Goal: Task Accomplishment & Management: Complete application form

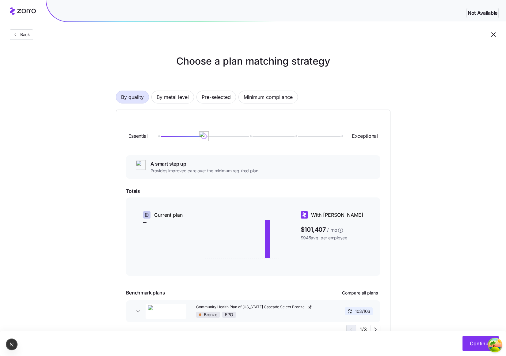
click at [402, 316] on div "Choose a plan matching strategy By quality By metal level Pre-selected Minimum …" at bounding box center [253, 199] width 304 height 291
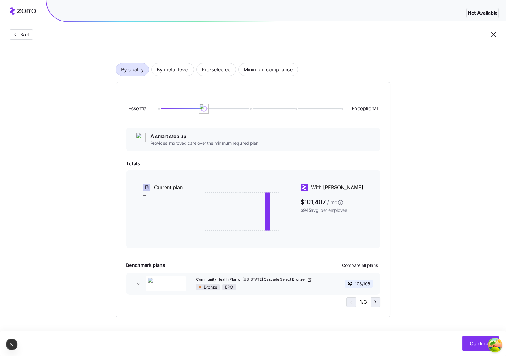
click at [373, 304] on icon "button" at bounding box center [375, 302] width 7 height 7
click at [351, 301] on icon "button" at bounding box center [349, 302] width 7 height 7
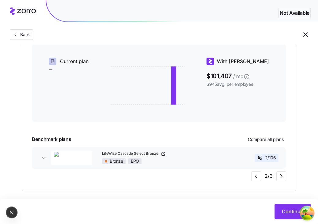
scroll to position [160, 0]
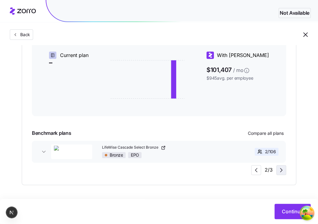
click at [281, 168] on icon "button" at bounding box center [281, 170] width 2 height 4
click at [259, 167] on icon "button" at bounding box center [255, 169] width 7 height 7
click at [284, 168] on icon "button" at bounding box center [281, 169] width 7 height 7
click at [255, 168] on icon "button" at bounding box center [255, 169] width 7 height 7
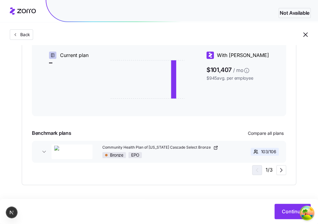
click at [255, 168] on div "1 / 3" at bounding box center [269, 170] width 34 height 10
click at [280, 172] on icon "button" at bounding box center [281, 169] width 7 height 7
click at [255, 170] on icon "button" at bounding box center [255, 169] width 7 height 7
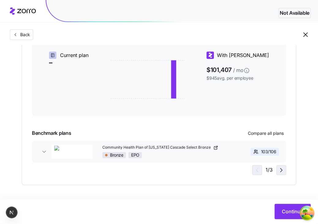
click at [278, 170] on icon "button" at bounding box center [281, 169] width 7 height 7
click at [256, 169] on icon "button" at bounding box center [255, 169] width 7 height 7
click at [278, 171] on icon "button" at bounding box center [281, 169] width 7 height 7
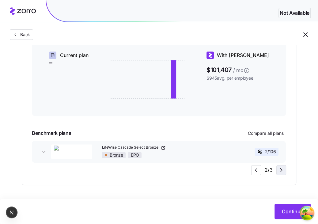
click at [278, 171] on icon "button" at bounding box center [281, 169] width 7 height 7
click at [260, 168] on span "button" at bounding box center [255, 169] width 9 height 9
click at [281, 169] on icon "button" at bounding box center [281, 169] width 7 height 7
click at [281, 169] on div "3 / 3" at bounding box center [268, 170] width 35 height 10
click at [281, 169] on icon "button" at bounding box center [281, 169] width 7 height 7
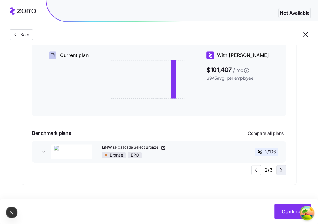
click at [278, 170] on icon "button" at bounding box center [281, 169] width 7 height 7
click at [256, 168] on icon "button" at bounding box center [255, 169] width 7 height 7
click at [282, 172] on icon "button" at bounding box center [281, 169] width 7 height 7
click at [277, 170] on span "button" at bounding box center [281, 169] width 9 height 9
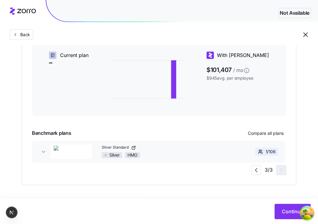
click at [276, 170] on div "3 / 3" at bounding box center [268, 170] width 35 height 10
click at [260, 168] on icon "button" at bounding box center [255, 169] width 7 height 7
click at [260, 168] on div "1 / 3" at bounding box center [269, 170] width 34 height 10
click at [278, 171] on icon "button" at bounding box center [281, 169] width 7 height 7
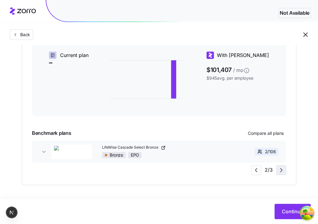
click at [278, 171] on icon "button" at bounding box center [281, 169] width 7 height 7
click at [255, 172] on icon "button" at bounding box center [255, 169] width 7 height 7
click at [281, 171] on icon "button" at bounding box center [281, 170] width 2 height 4
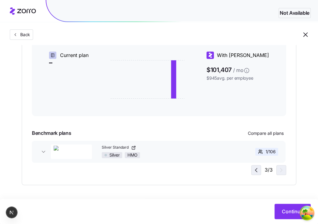
click at [256, 168] on icon "button" at bounding box center [255, 169] width 7 height 7
click at [281, 170] on icon "button" at bounding box center [281, 169] width 7 height 7
click at [254, 168] on icon "button" at bounding box center [255, 169] width 7 height 7
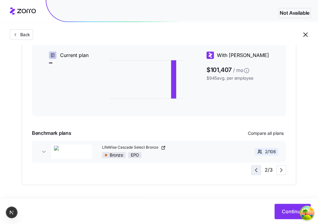
click at [254, 168] on icon "button" at bounding box center [255, 169] width 7 height 7
click at [278, 170] on icon "button" at bounding box center [281, 169] width 7 height 7
click at [255, 168] on icon "button" at bounding box center [255, 169] width 7 height 7
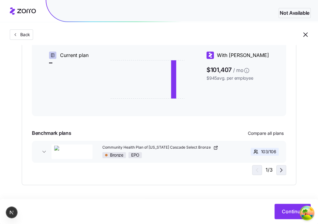
click at [282, 170] on icon "button" at bounding box center [281, 169] width 7 height 7
click at [282, 170] on div "3 / 3" at bounding box center [268, 170] width 35 height 10
click at [256, 169] on icon "button" at bounding box center [255, 169] width 7 height 7
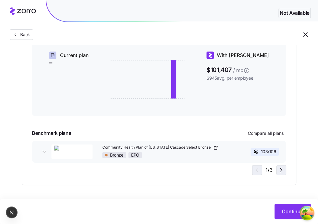
click at [279, 170] on icon "button" at bounding box center [281, 169] width 7 height 7
click at [259, 171] on icon "button" at bounding box center [255, 169] width 7 height 7
click at [259, 171] on div "1 / 3" at bounding box center [269, 170] width 34 height 10
click at [285, 172] on icon "button" at bounding box center [281, 169] width 7 height 7
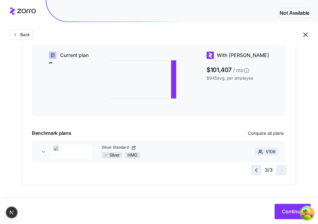
click at [258, 171] on icon "button" at bounding box center [255, 169] width 7 height 7
click at [278, 171] on icon "button" at bounding box center [281, 169] width 7 height 7
click at [253, 171] on icon "button" at bounding box center [255, 169] width 7 height 7
click at [281, 168] on icon "button" at bounding box center [281, 169] width 7 height 7
click at [259, 169] on icon "button" at bounding box center [255, 169] width 7 height 7
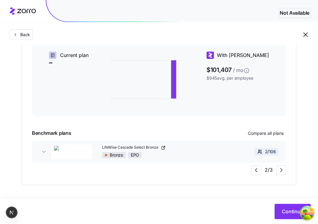
click at [276, 169] on div "2 / 3" at bounding box center [268, 170] width 35 height 10
click at [278, 169] on icon "button" at bounding box center [281, 169] width 7 height 7
click at [258, 169] on icon "button" at bounding box center [255, 169] width 7 height 7
click at [280, 171] on icon "button" at bounding box center [281, 169] width 7 height 7
click at [254, 168] on icon "button" at bounding box center [255, 169] width 7 height 7
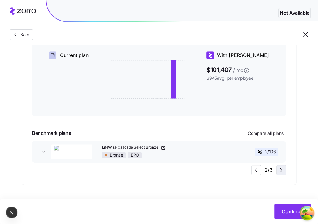
click at [278, 170] on icon "button" at bounding box center [281, 169] width 7 height 7
click at [255, 169] on icon "button" at bounding box center [255, 169] width 7 height 7
click at [280, 169] on icon "button" at bounding box center [281, 169] width 7 height 7
click at [260, 169] on icon "button" at bounding box center [255, 169] width 7 height 7
click at [281, 170] on icon "button" at bounding box center [281, 169] width 7 height 7
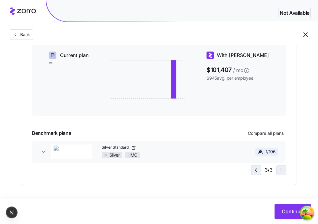
click at [255, 170] on icon "button" at bounding box center [255, 169] width 7 height 7
click at [277, 171] on span "button" at bounding box center [281, 169] width 9 height 9
click at [253, 170] on icon "button" at bounding box center [255, 169] width 7 height 7
click at [275, 170] on div "2 / 3" at bounding box center [268, 170] width 35 height 10
click at [278, 170] on icon "button" at bounding box center [281, 169] width 7 height 7
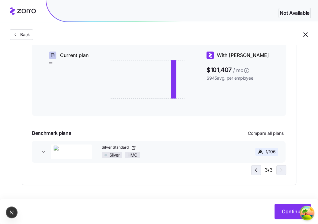
click at [256, 169] on icon "button" at bounding box center [256, 170] width 2 height 4
click at [279, 171] on icon "button" at bounding box center [281, 169] width 7 height 7
click at [256, 170] on icon "button" at bounding box center [256, 170] width 2 height 4
click at [282, 171] on icon "button" at bounding box center [281, 169] width 7 height 7
click at [258, 169] on icon "button" at bounding box center [255, 169] width 7 height 7
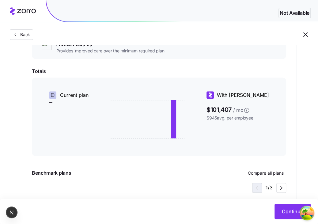
scroll to position [138, 0]
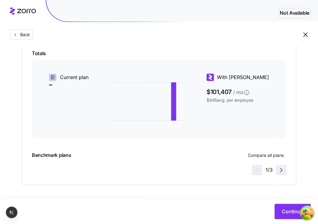
click at [282, 169] on icon "button" at bounding box center [281, 169] width 7 height 7
click at [259, 168] on icon "button" at bounding box center [255, 169] width 7 height 7
click at [283, 171] on icon "button" at bounding box center [281, 169] width 7 height 7
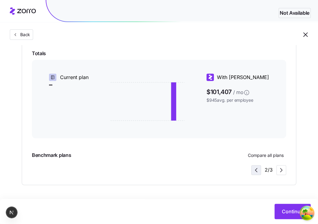
click at [259, 171] on icon "button" at bounding box center [255, 169] width 7 height 7
click at [259, 171] on div "1 / 3" at bounding box center [269, 170] width 34 height 10
click at [225, 159] on div "Benchmark plans Compare all plans" at bounding box center [159, 155] width 254 height 10
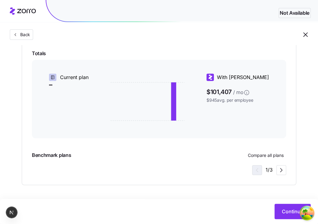
drag, startPoint x: 186, startPoint y: 156, endPoint x: 115, endPoint y: 140, distance: 73.0
click at [153, 155] on div "Benchmark plans Compare all plans" at bounding box center [159, 155] width 254 height 10
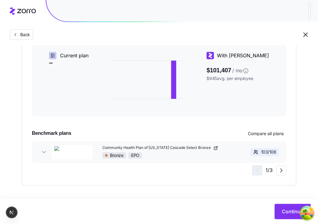
scroll to position [160, 0]
click at [279, 171] on icon "button" at bounding box center [281, 169] width 7 height 7
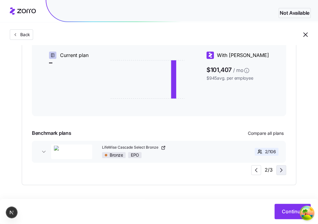
click at [279, 171] on icon "button" at bounding box center [281, 169] width 7 height 7
click at [279, 171] on div "3 / 3" at bounding box center [268, 170] width 35 height 10
click at [255, 168] on icon "button" at bounding box center [255, 169] width 7 height 7
drag, startPoint x: 203, startPoint y: 153, endPoint x: 143, endPoint y: 151, distance: 60.1
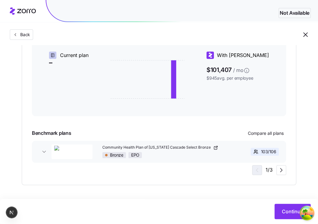
click at [145, 151] on div "Community Health Plan of [US_STATE] Cascade Select Bronze Bronze EPO 103 / 106 …" at bounding box center [159, 152] width 254 height 22
click at [282, 169] on icon "button" at bounding box center [281, 169] width 7 height 7
click at [261, 171] on span "button" at bounding box center [255, 169] width 9 height 9
click at [284, 171] on icon "button" at bounding box center [281, 169] width 7 height 7
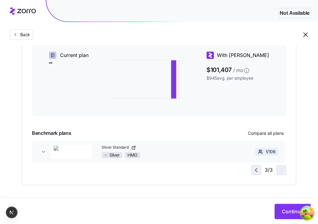
click at [258, 170] on icon "button" at bounding box center [255, 169] width 7 height 7
click at [280, 169] on icon "button" at bounding box center [281, 169] width 7 height 7
click at [261, 169] on span "button" at bounding box center [255, 169] width 9 height 9
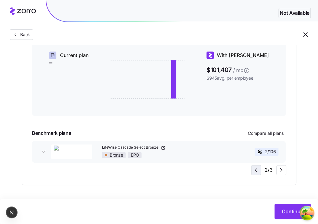
click at [261, 169] on span "button" at bounding box center [255, 169] width 9 height 9
click at [261, 169] on div "1 / 3" at bounding box center [269, 170] width 34 height 10
click at [279, 171] on icon "button" at bounding box center [281, 169] width 7 height 7
click at [258, 171] on icon "button" at bounding box center [255, 169] width 7 height 7
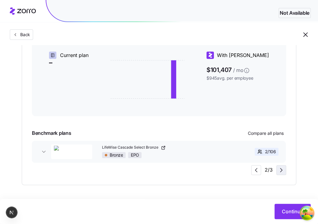
click at [281, 171] on icon "button" at bounding box center [281, 169] width 7 height 7
click at [256, 168] on icon "button" at bounding box center [255, 169] width 7 height 7
click at [272, 170] on div "2 / 3" at bounding box center [268, 170] width 35 height 10
click at [279, 172] on icon "button" at bounding box center [281, 169] width 7 height 7
click at [256, 170] on icon "button" at bounding box center [255, 169] width 7 height 7
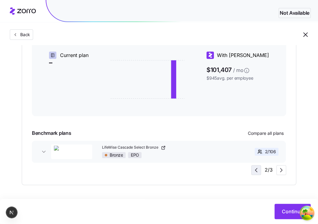
click at [256, 170] on icon "button" at bounding box center [255, 169] width 7 height 7
click at [285, 169] on icon "button" at bounding box center [281, 169] width 7 height 7
click at [282, 168] on icon "button" at bounding box center [281, 169] width 7 height 7
click at [258, 169] on icon "button" at bounding box center [255, 169] width 7 height 7
click at [280, 172] on icon "button" at bounding box center [281, 169] width 7 height 7
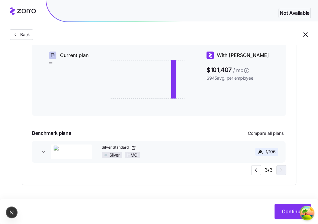
click at [280, 172] on div "3 / 3" at bounding box center [268, 170] width 35 height 10
click at [259, 171] on icon "button" at bounding box center [255, 169] width 7 height 7
click at [280, 170] on icon "button" at bounding box center [281, 169] width 7 height 7
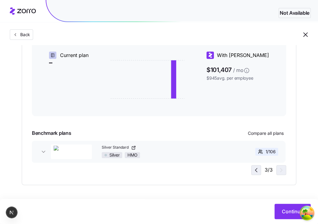
click at [257, 171] on icon "button" at bounding box center [255, 169] width 7 height 7
click at [285, 172] on icon "button" at bounding box center [281, 169] width 7 height 7
click at [285, 172] on div "3 / 3" at bounding box center [268, 170] width 35 height 10
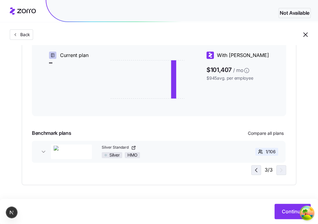
click at [255, 167] on icon "button" at bounding box center [255, 169] width 7 height 7
click at [278, 171] on icon "button" at bounding box center [281, 169] width 7 height 7
click at [255, 171] on icon "button" at bounding box center [255, 169] width 7 height 7
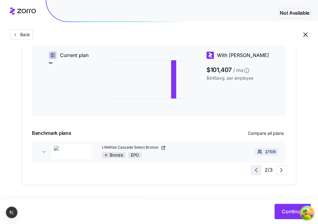
click at [255, 171] on icon "button" at bounding box center [255, 169] width 7 height 7
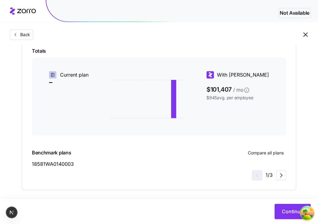
scroll to position [145, 0]
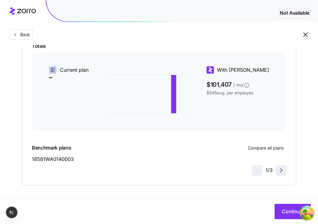
click at [280, 172] on icon "button" at bounding box center [281, 170] width 7 height 7
click at [258, 168] on icon "button" at bounding box center [255, 170] width 7 height 7
click at [285, 171] on span "button" at bounding box center [281, 170] width 9 height 9
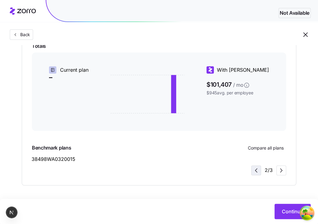
click at [255, 168] on icon "button" at bounding box center [255, 170] width 7 height 7
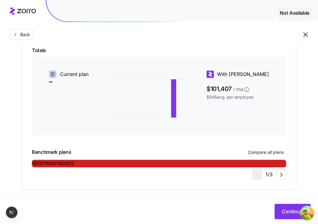
scroll to position [145, 0]
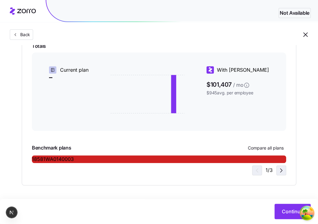
click at [282, 168] on icon "button" at bounding box center [281, 170] width 7 height 7
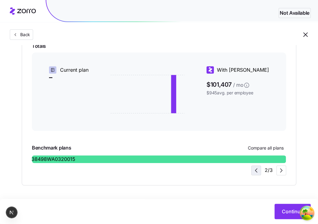
click at [261, 168] on button "button" at bounding box center [256, 170] width 10 height 10
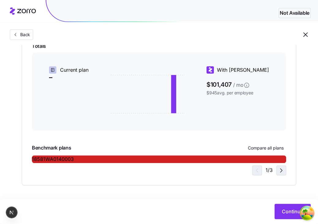
click at [278, 170] on icon "button" at bounding box center [281, 170] width 7 height 7
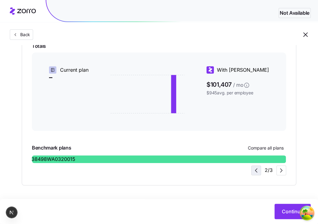
click at [254, 167] on icon "button" at bounding box center [255, 170] width 7 height 7
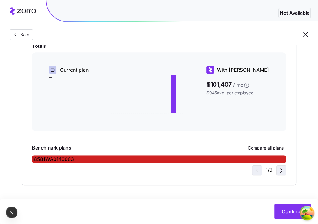
click at [280, 170] on icon "button" at bounding box center [281, 170] width 7 height 7
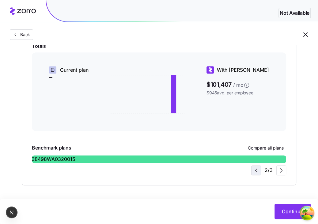
click at [259, 169] on icon "button" at bounding box center [255, 170] width 7 height 7
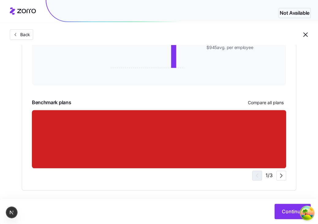
scroll to position [196, 0]
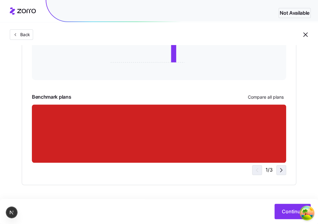
click at [283, 171] on icon "button" at bounding box center [281, 169] width 7 height 7
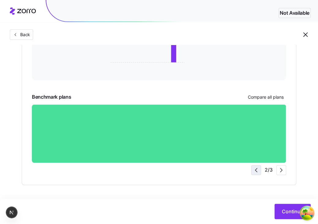
click at [255, 167] on icon "button" at bounding box center [255, 169] width 7 height 7
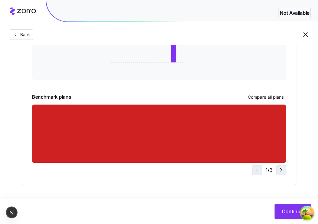
click at [278, 172] on icon "button" at bounding box center [281, 169] width 7 height 7
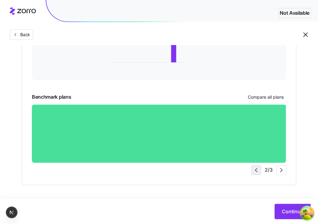
click at [255, 168] on icon "button" at bounding box center [255, 169] width 7 height 7
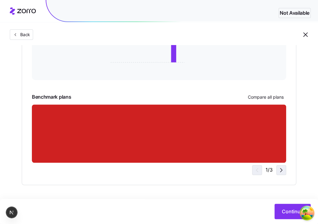
click at [281, 171] on icon "button" at bounding box center [281, 170] width 2 height 4
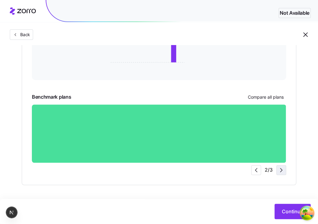
click at [281, 172] on icon "button" at bounding box center [281, 169] width 7 height 7
click at [258, 167] on icon "button" at bounding box center [255, 169] width 7 height 7
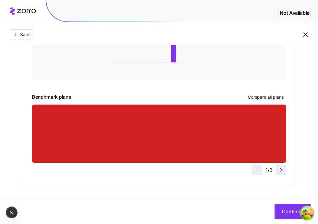
click at [280, 171] on icon "button" at bounding box center [281, 169] width 7 height 7
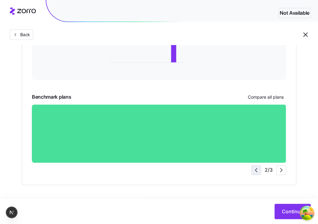
click at [259, 169] on icon "button" at bounding box center [255, 169] width 7 height 7
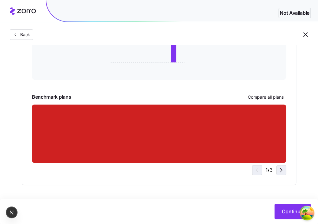
click at [282, 172] on icon "button" at bounding box center [281, 169] width 7 height 7
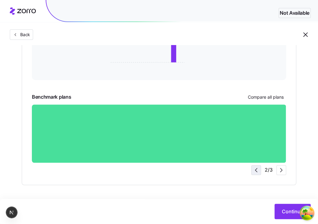
click at [258, 166] on icon "button" at bounding box center [255, 169] width 7 height 7
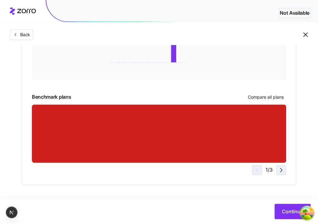
click at [278, 171] on icon "button" at bounding box center [281, 169] width 7 height 7
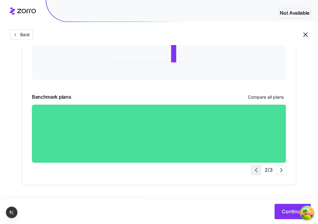
click at [259, 168] on icon "button" at bounding box center [255, 169] width 7 height 7
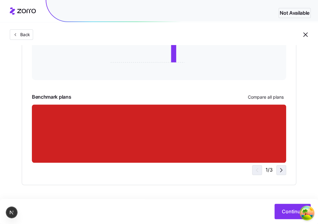
click at [284, 171] on icon "button" at bounding box center [281, 169] width 7 height 7
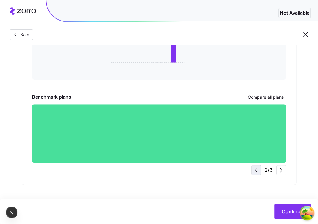
click at [258, 167] on icon "button" at bounding box center [255, 169] width 7 height 7
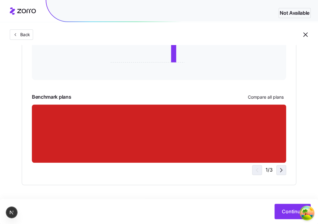
click at [279, 170] on icon "button" at bounding box center [281, 169] width 7 height 7
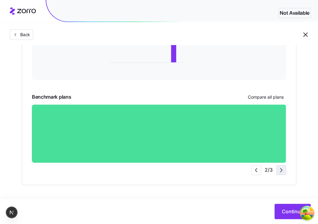
click at [278, 170] on icon "button" at bounding box center [281, 169] width 7 height 7
click at [260, 168] on icon "button" at bounding box center [255, 169] width 7 height 7
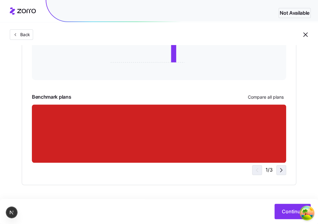
click at [279, 172] on icon "button" at bounding box center [281, 169] width 7 height 7
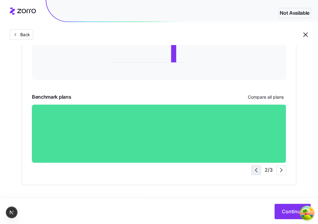
click at [257, 168] on icon "button" at bounding box center [255, 169] width 7 height 7
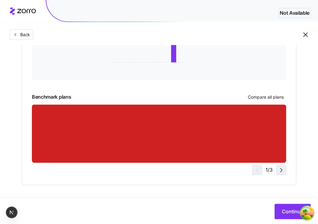
click at [280, 172] on icon "button" at bounding box center [281, 169] width 7 height 7
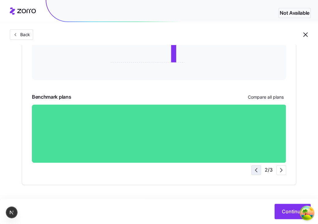
click at [259, 168] on icon "button" at bounding box center [255, 169] width 7 height 7
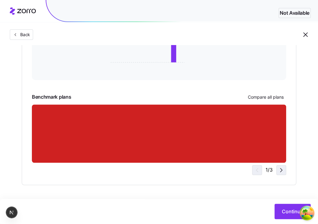
click at [280, 171] on icon "button" at bounding box center [281, 169] width 7 height 7
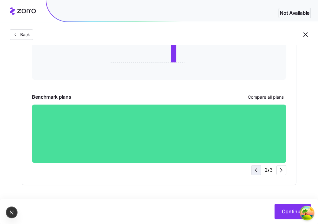
click at [259, 171] on icon "button" at bounding box center [255, 169] width 7 height 7
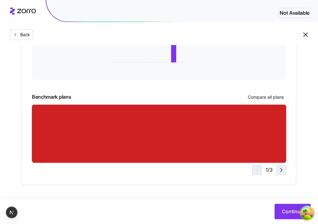
click at [279, 174] on span "button" at bounding box center [281, 169] width 9 height 9
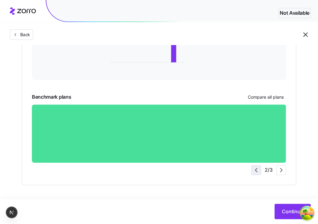
click at [259, 170] on icon "button" at bounding box center [255, 169] width 7 height 7
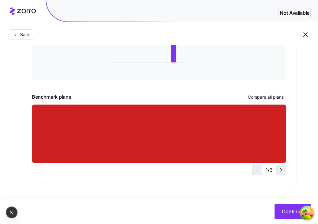
click at [282, 169] on icon "button" at bounding box center [281, 169] width 7 height 7
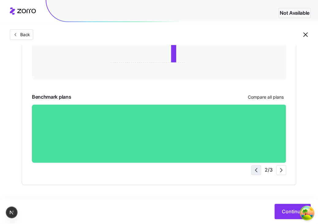
click at [260, 168] on span "button" at bounding box center [255, 169] width 9 height 9
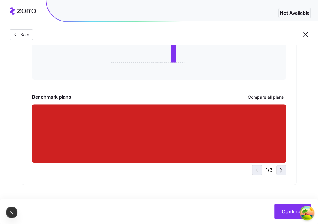
click at [280, 170] on icon "button" at bounding box center [281, 169] width 7 height 7
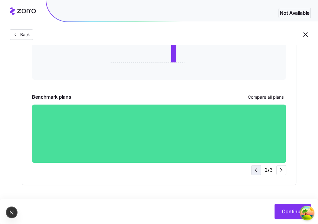
click at [256, 171] on icon "button" at bounding box center [255, 169] width 7 height 7
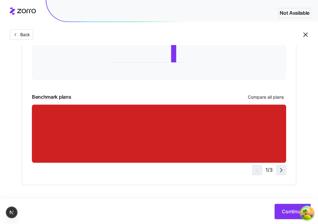
click at [277, 171] on span "button" at bounding box center [281, 169] width 9 height 9
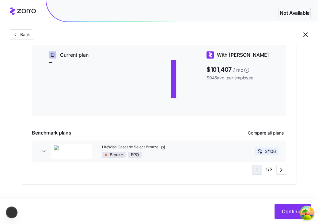
scroll to position [160, 0]
click at [284, 170] on icon "button" at bounding box center [281, 169] width 7 height 7
click at [255, 165] on span "button" at bounding box center [255, 169] width 9 height 9
click at [279, 169] on icon "button" at bounding box center [281, 169] width 7 height 7
click at [252, 166] on span "button" at bounding box center [255, 169] width 9 height 9
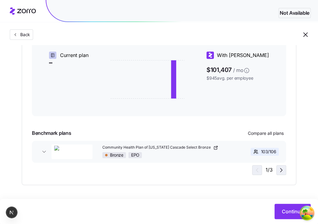
click at [281, 168] on icon "button" at bounding box center [281, 169] width 7 height 7
click at [264, 168] on div "3 / 3" at bounding box center [268, 170] width 35 height 10
click at [259, 168] on icon "button" at bounding box center [255, 169] width 7 height 7
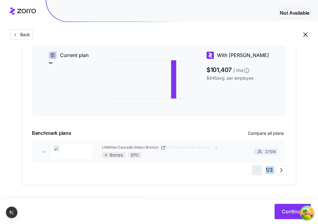
click at [259, 168] on div "1 / 3" at bounding box center [269, 170] width 34 height 10
click at [199, 169] on div "Essential Exceptional A smart step up Provides improved care over the minimum r…" at bounding box center [159, 67] width 254 height 215
click at [281, 172] on icon "button" at bounding box center [281, 169] width 7 height 7
click at [257, 169] on icon "button" at bounding box center [255, 169] width 7 height 7
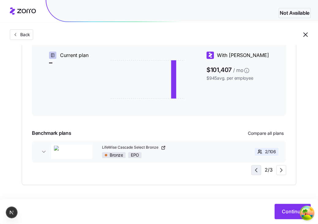
click at [257, 169] on icon "button" at bounding box center [255, 169] width 7 height 7
click at [281, 170] on icon "button" at bounding box center [281, 169] width 7 height 7
click at [281, 170] on div "3 / 3" at bounding box center [268, 170] width 35 height 10
click at [255, 170] on icon "button" at bounding box center [255, 169] width 7 height 7
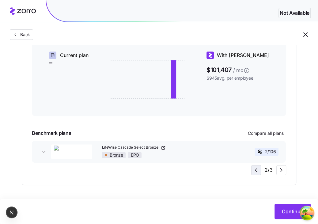
click at [255, 170] on icon "button" at bounding box center [255, 169] width 7 height 7
click at [255, 170] on div "1 / 3" at bounding box center [269, 170] width 34 height 10
click at [278, 172] on icon "button" at bounding box center [281, 169] width 7 height 7
click at [258, 169] on icon "button" at bounding box center [255, 169] width 7 height 7
click at [283, 170] on icon "button" at bounding box center [281, 169] width 7 height 7
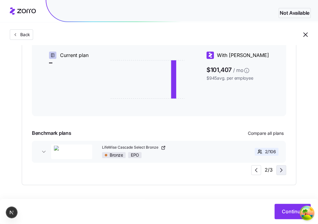
click at [283, 170] on icon "button" at bounding box center [281, 169] width 7 height 7
click at [255, 168] on icon "button" at bounding box center [255, 169] width 7 height 7
click at [283, 168] on icon "button" at bounding box center [281, 169] width 7 height 7
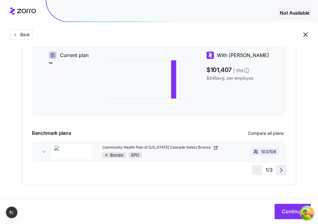
click at [281, 167] on icon "button" at bounding box center [281, 169] width 7 height 7
click at [259, 168] on icon "button" at bounding box center [255, 169] width 7 height 7
click at [284, 172] on icon "button" at bounding box center [281, 169] width 7 height 7
click at [250, 171] on div "Essential Exceptional A smart step up Provides improved care over the minimum r…" at bounding box center [159, 67] width 254 height 215
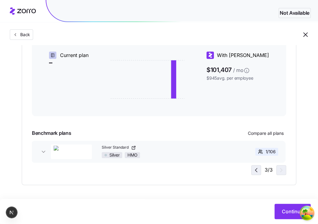
click at [256, 172] on icon "button" at bounding box center [255, 169] width 7 height 7
click at [298, 149] on div "Choose a plan matching strategy By quality By metal level Pre-selected Minimum …" at bounding box center [159, 39] width 286 height 291
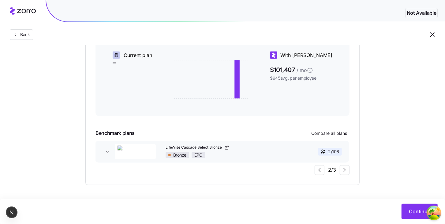
click at [229, 204] on div "Continue" at bounding box center [222, 211] width 432 height 15
click at [320, 172] on icon "button" at bounding box center [344, 169] width 7 height 7
click at [320, 168] on icon "button" at bounding box center [319, 169] width 7 height 7
click at [103, 146] on button "Community Health Plan of [US_STATE] Cascade Select Bronze Bronze EPO 103 / 106" at bounding box center [223, 152] width 254 height 22
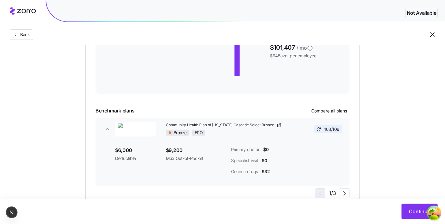
scroll to position [195, 0]
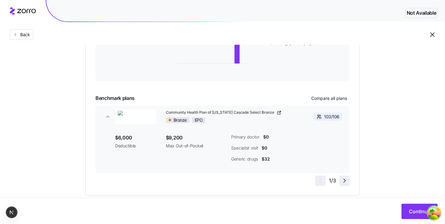
click at [320, 180] on icon "button" at bounding box center [344, 180] width 7 height 7
click at [316, 180] on span "button" at bounding box center [319, 180] width 9 height 9
click at [320, 181] on icon "button" at bounding box center [345, 181] width 2 height 4
click at [206, 31] on div "Back" at bounding box center [222, 22] width 445 height 45
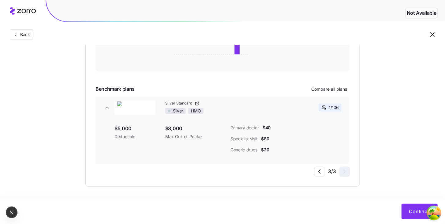
scroll to position [205, 0]
click at [320, 171] on icon "button" at bounding box center [319, 170] width 7 height 7
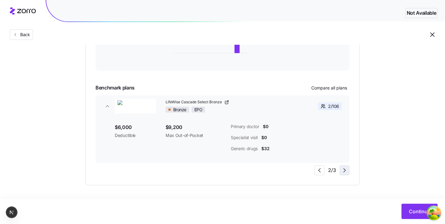
click at [320, 172] on icon "button" at bounding box center [344, 170] width 7 height 7
click at [320, 168] on icon "button" at bounding box center [319, 170] width 7 height 7
click at [320, 170] on icon "button" at bounding box center [344, 170] width 7 height 7
click at [320, 89] on div "Choose a plan matching strategy By quality By metal level Pre-selected Minimum …" at bounding box center [222, 17] width 445 height 337
click at [320, 156] on div "Choose a plan matching strategy By quality By metal level Pre-selected Minimum …" at bounding box center [222, 17] width 445 height 337
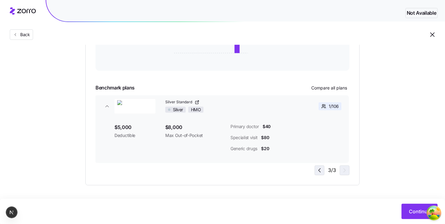
click at [317, 171] on icon "button" at bounding box center [319, 170] width 7 height 7
click at [320, 171] on icon "button" at bounding box center [344, 170] width 7 height 7
click at [320, 171] on icon "button" at bounding box center [320, 170] width 2 height 4
click at [105, 106] on icon "button" at bounding box center [107, 106] width 6 height 6
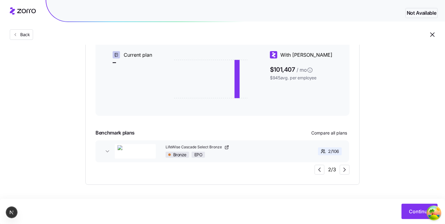
scroll to position [160, 0]
click at [320, 171] on icon "button" at bounding box center [344, 169] width 7 height 7
click at [319, 168] on icon "button" at bounding box center [319, 169] width 7 height 7
click at [320, 170] on icon "button" at bounding box center [344, 169] width 7 height 7
click at [320, 200] on div "Continue" at bounding box center [222, 211] width 445 height 25
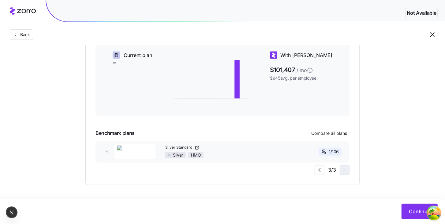
click at [320, 122] on div "Choose a plan matching strategy By quality By metal level Pre-selected Minimum …" at bounding box center [222, 39] width 445 height 291
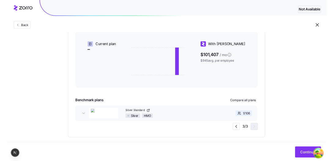
scroll to position [142, 0]
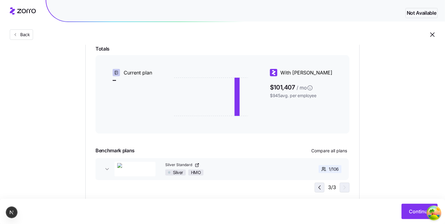
click at [320, 186] on icon "button" at bounding box center [320, 188] width 2 height 4
click at [320, 188] on span "button" at bounding box center [344, 187] width 9 height 9
click at [320, 191] on icon "button" at bounding box center [344, 189] width 7 height 7
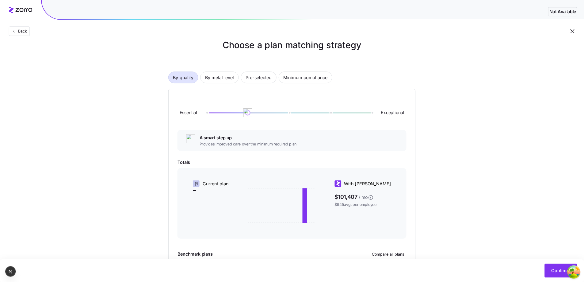
scroll to position [12, 0]
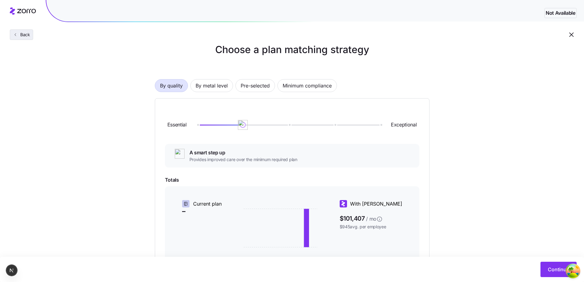
click at [31, 36] on button "Back" at bounding box center [21, 34] width 23 height 10
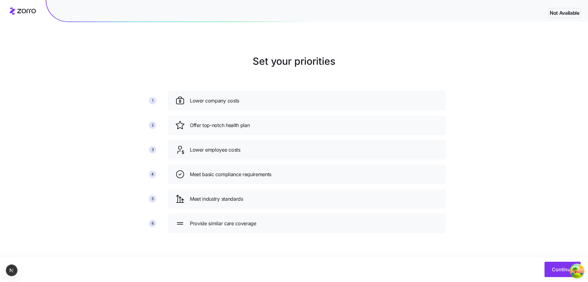
click at [320, 158] on div "Set your priorities 1 2 3 4 5 6 Lower company costs Offer top-notch health plan…" at bounding box center [294, 146] width 588 height 184
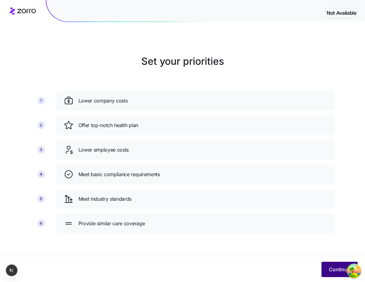
click at [320, 224] on button "Continue" at bounding box center [339, 268] width 36 height 15
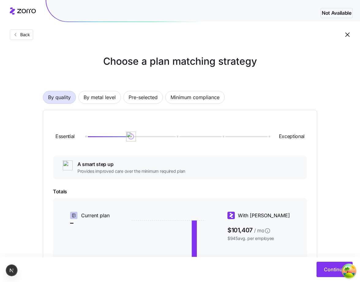
click at [30, 14] on icon at bounding box center [23, 10] width 26 height 7
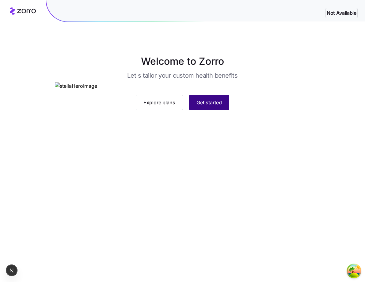
click at [225, 110] on button "Get started" at bounding box center [209, 102] width 40 height 15
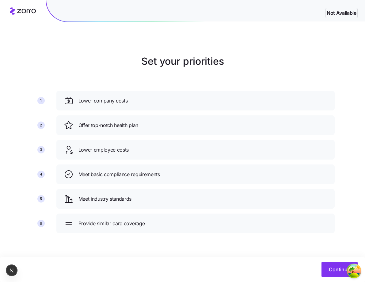
click at [294, 65] on h1 "Set your priorities" at bounding box center [183, 61] width 304 height 15
click at [320, 224] on span "Continue" at bounding box center [339, 268] width 21 height 7
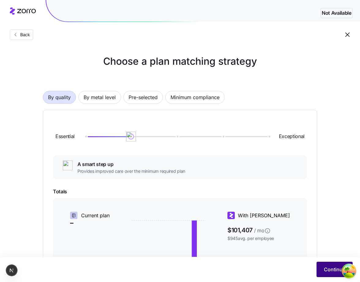
click at [320, 224] on button "Continue" at bounding box center [335, 268] width 36 height 15
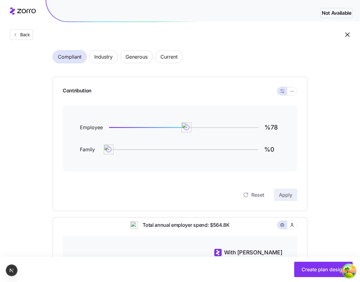
scroll to position [153, 0]
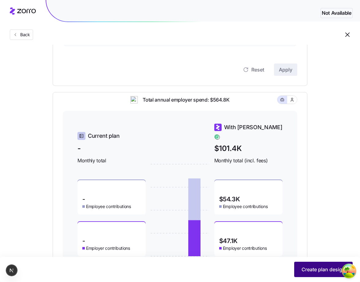
click at [316, 224] on span "Create plan design" at bounding box center [324, 268] width 44 height 7
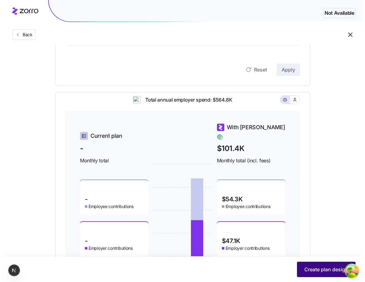
scroll to position [0, 0]
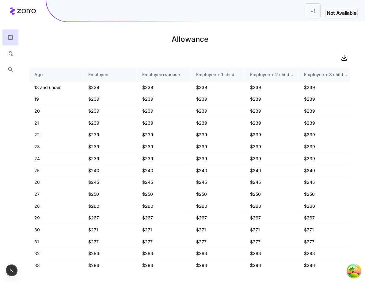
click at [23, 12] on icon at bounding box center [23, 10] width 26 height 7
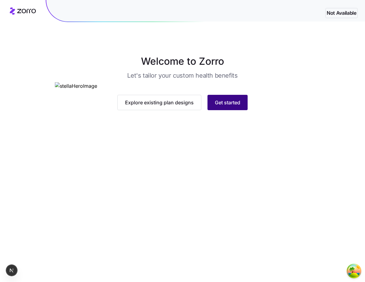
click at [243, 110] on button "Get started" at bounding box center [227, 102] width 40 height 15
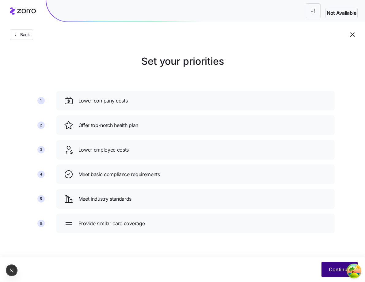
click at [320, 224] on span "Continue" at bounding box center [339, 268] width 21 height 7
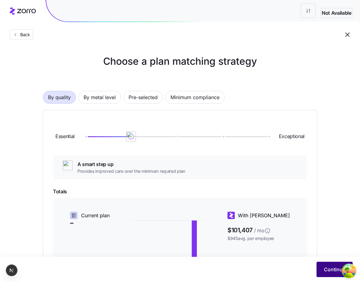
click at [320, 224] on span "Continue" at bounding box center [334, 268] width 21 height 7
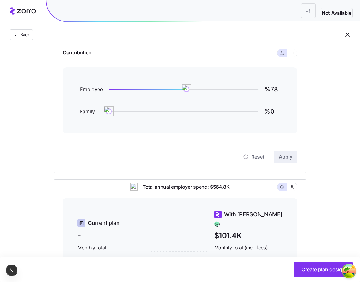
scroll to position [61, 0]
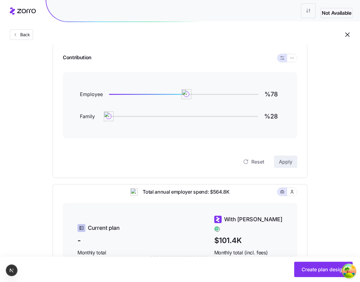
drag, startPoint x: 121, startPoint y: 117, endPoint x: 150, endPoint y: 119, distance: 29.5
click at [114, 119] on img at bounding box center [109, 116] width 10 height 10
type input "%35"
click at [291, 162] on span "Apply" at bounding box center [285, 161] width 13 height 7
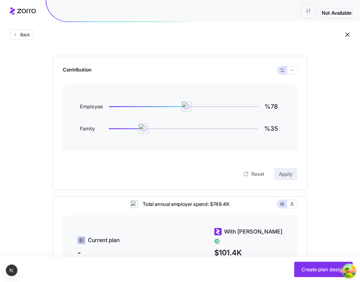
scroll to position [92, 0]
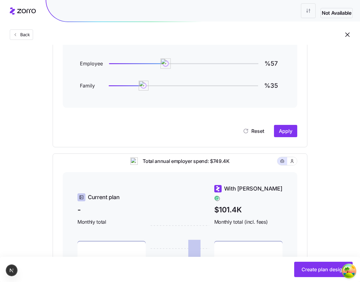
drag, startPoint x: 185, startPoint y: 62, endPoint x: 166, endPoint y: 62, distance: 19.6
click at [166, 62] on img at bounding box center [166, 63] width 10 height 10
click at [251, 129] on span "Reset" at bounding box center [257, 130] width 13 height 7
type input "%78"
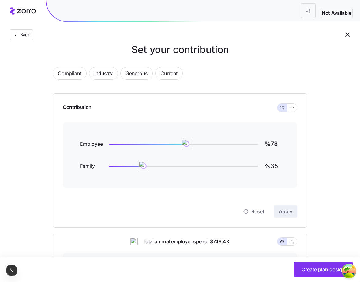
scroll to position [0, 0]
